Goal: Task Accomplishment & Management: Complete application form

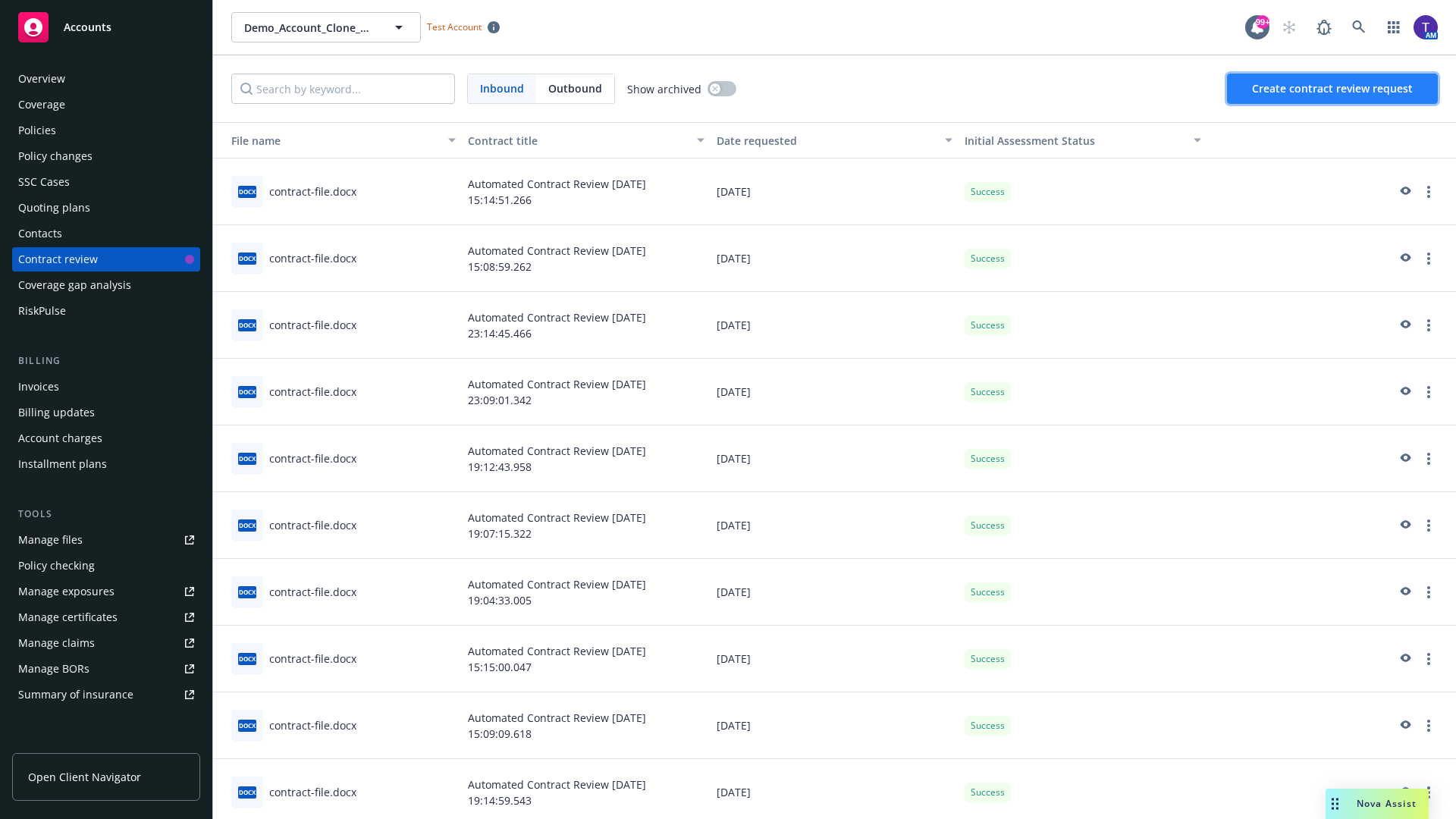
click at [1333, 89] on span "Create contract review request" at bounding box center [1332, 89] width 160 height 15
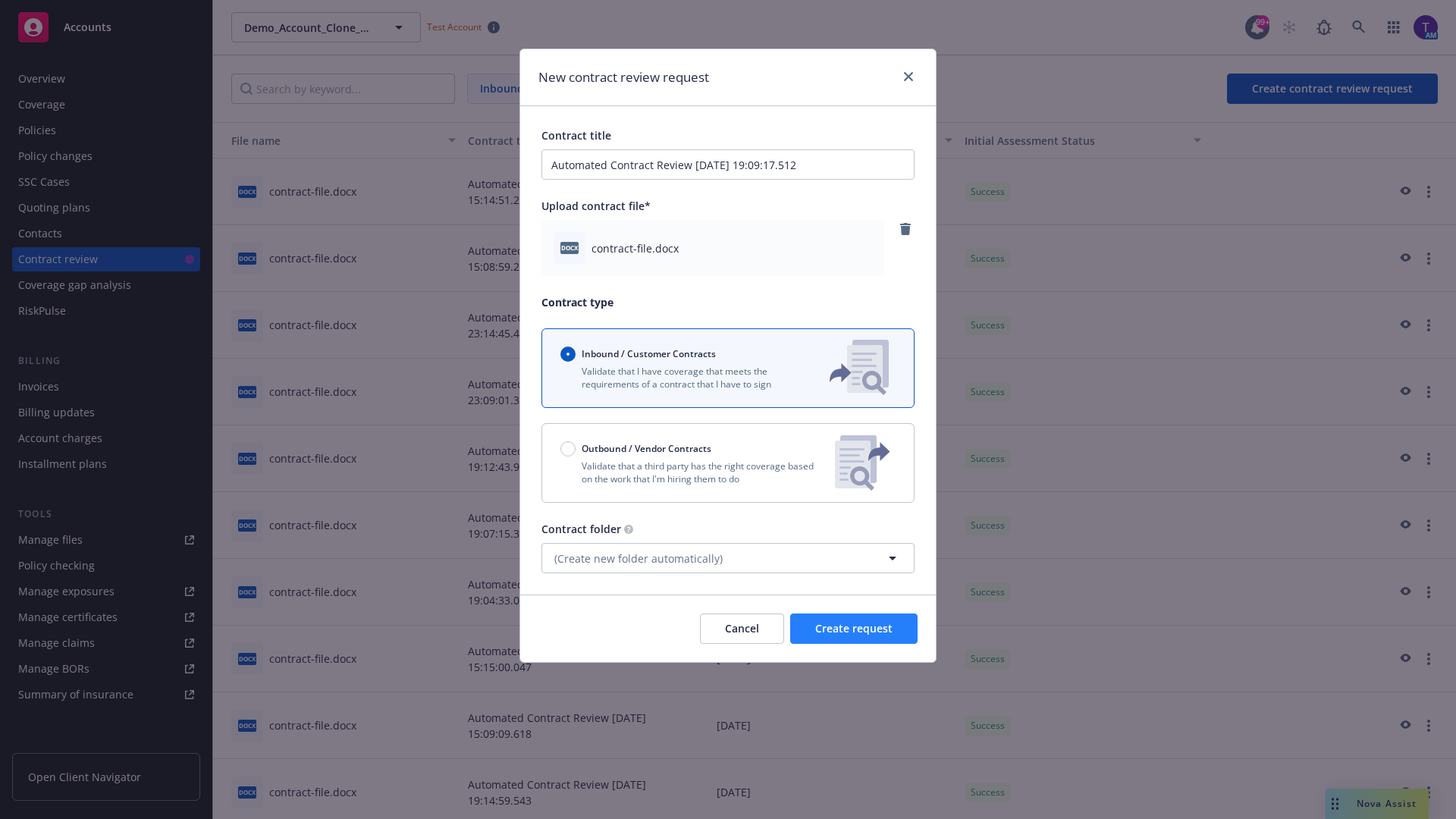
type input "Automated Contract Review [DATE] 19:09:17.512"
click at [854, 629] on span "Create request" at bounding box center [854, 628] width 77 height 15
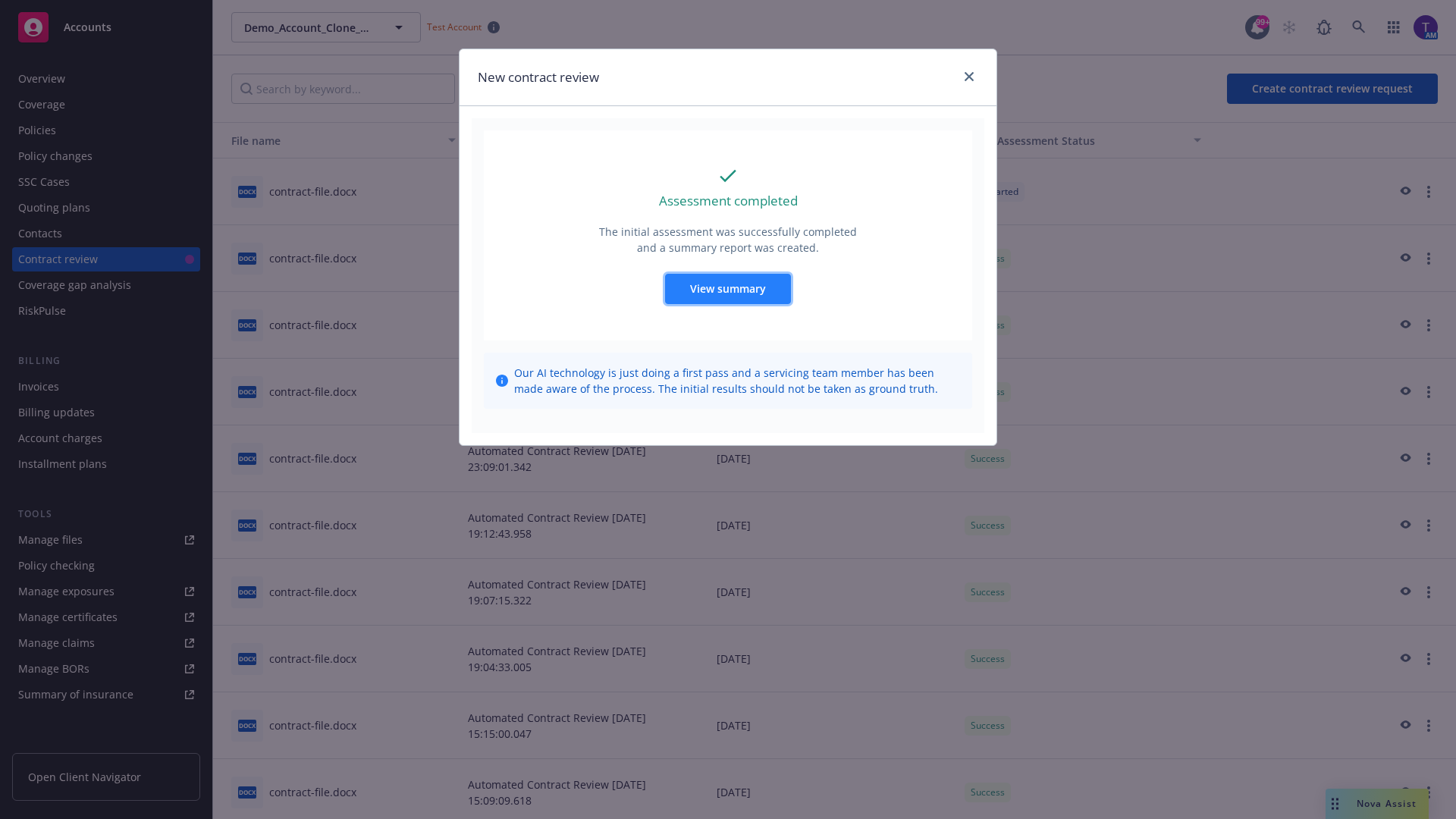
click at [727, 288] on span "View summary" at bounding box center [728, 289] width 76 height 15
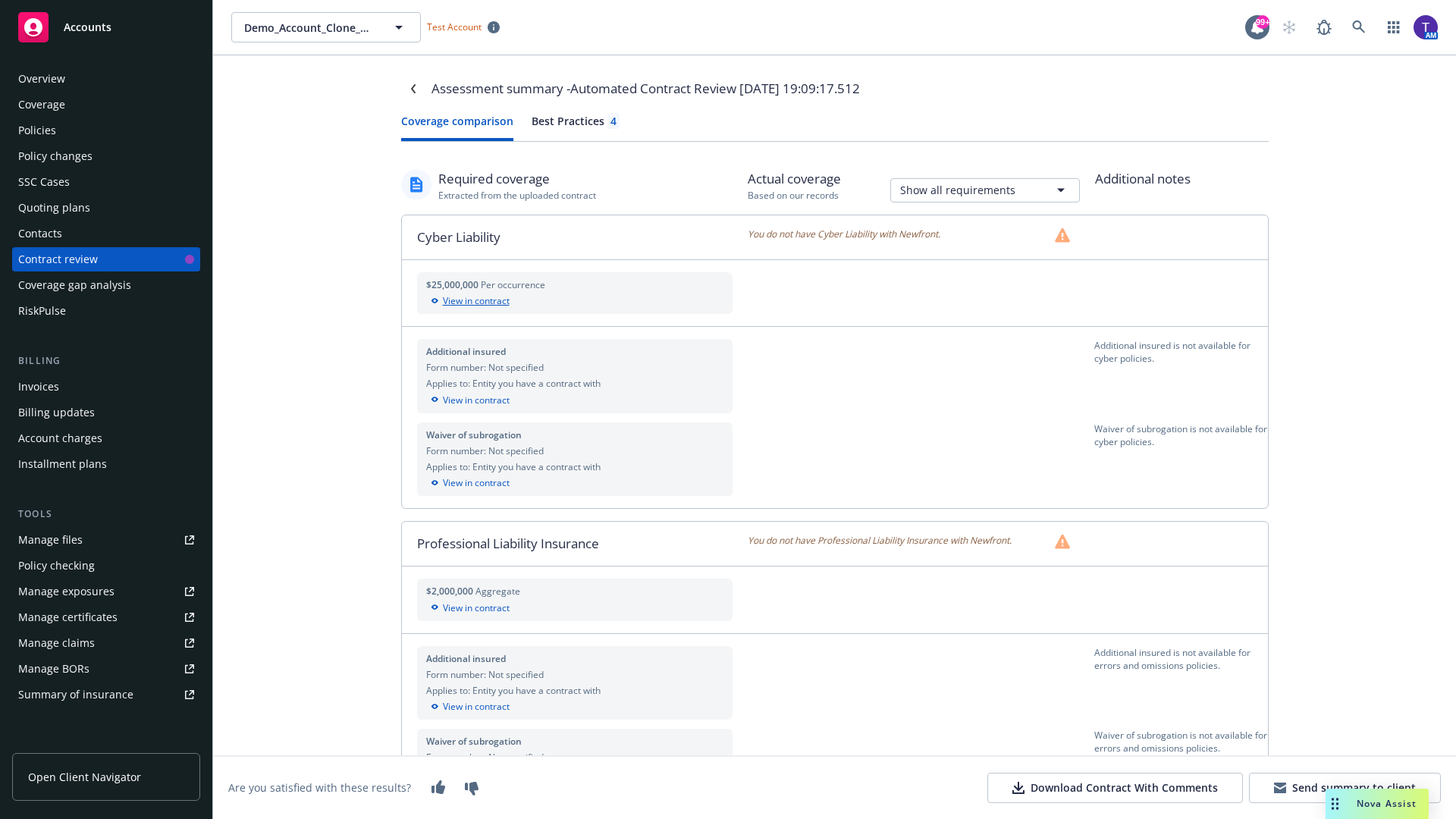
click at [574, 301] on div "View in contract" at bounding box center [576, 301] width 298 height 14
